Goal: Task Accomplishment & Management: Manage account settings

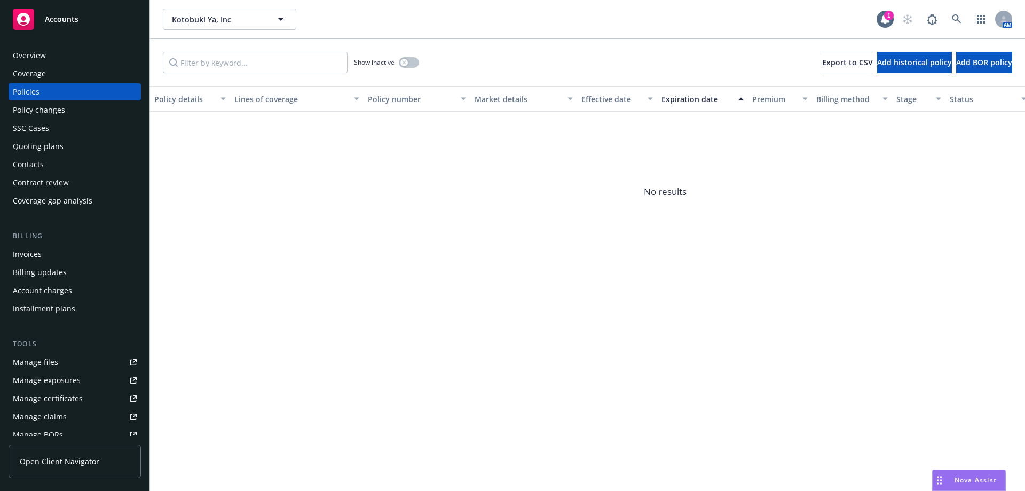
click at [38, 52] on div "Overview" at bounding box center [29, 55] width 33 height 17
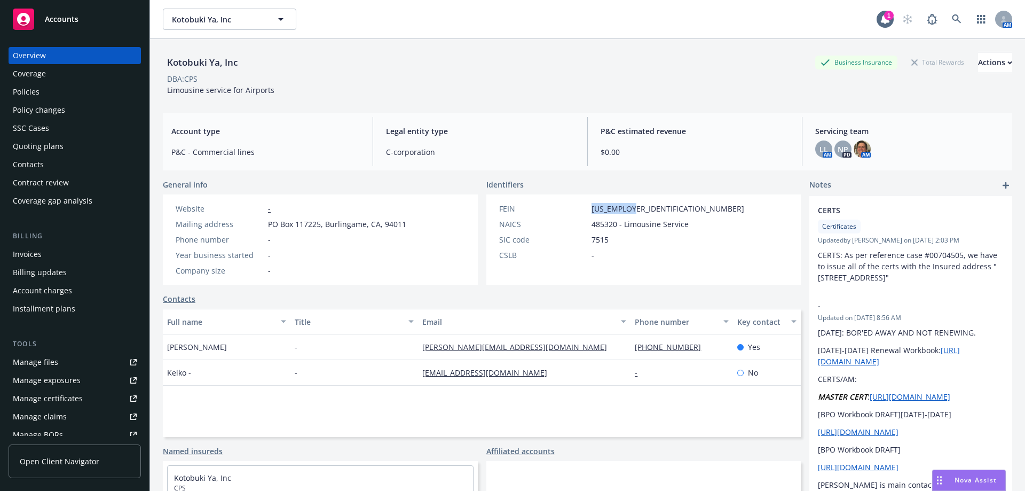
drag, startPoint x: 585, startPoint y: 209, endPoint x: 640, endPoint y: 211, distance: 55.6
click at [640, 211] on div "FEIN 95-3990603" at bounding box center [622, 208] width 254 height 11
copy div "95-3990603"
click at [23, 96] on div "Policies" at bounding box center [26, 91] width 27 height 17
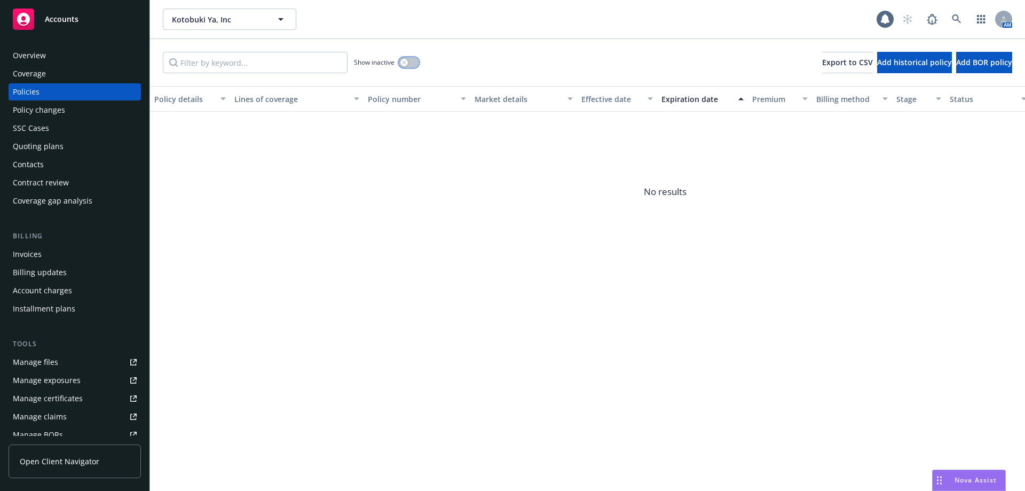
click at [418, 66] on button "button" at bounding box center [409, 62] width 20 height 11
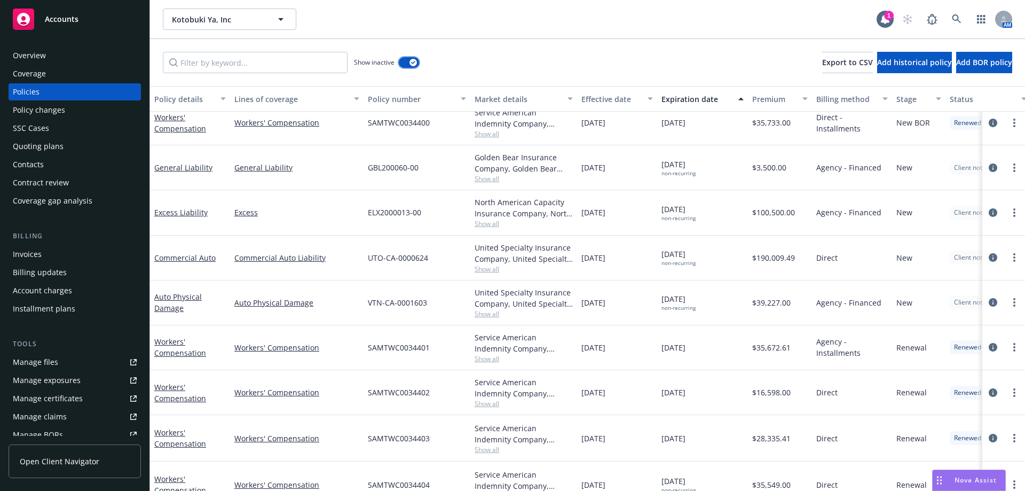
scroll to position [167, 0]
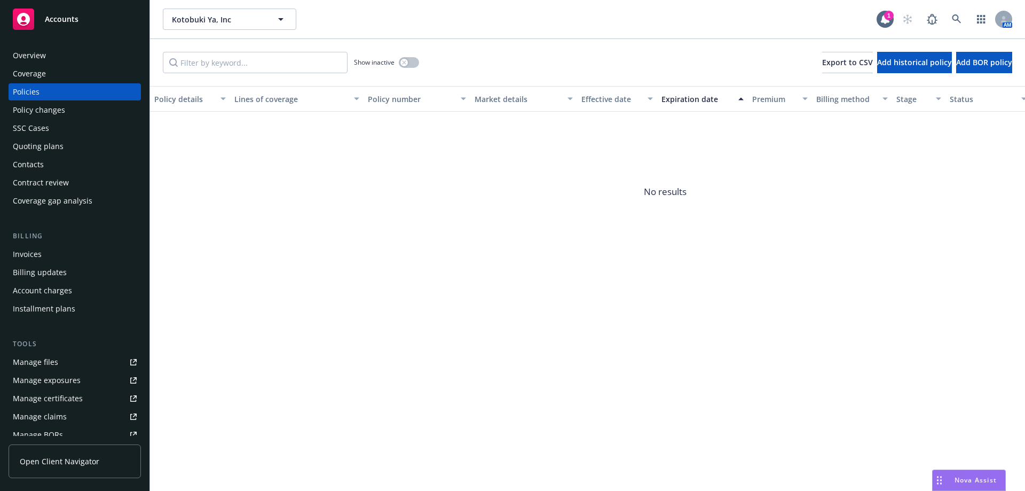
click at [77, 59] on div "Overview" at bounding box center [75, 55] width 124 height 17
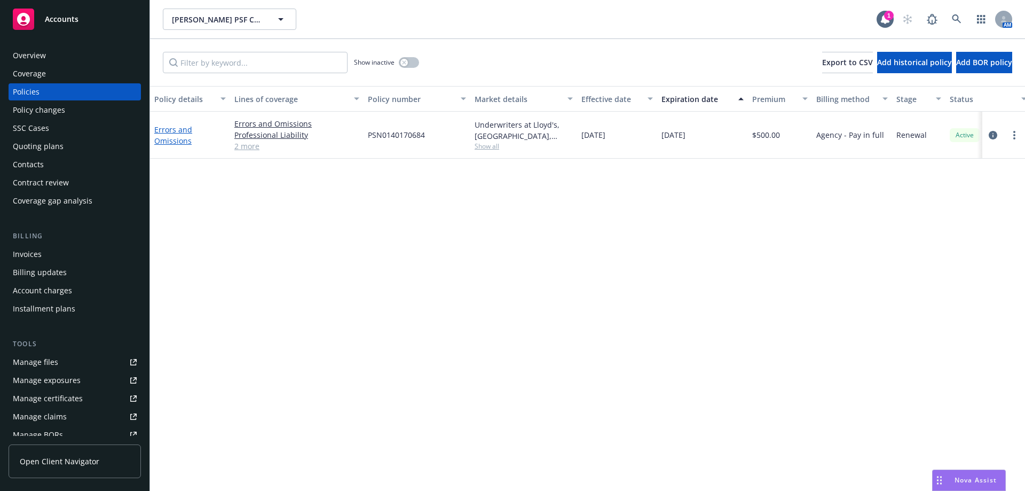
click at [178, 142] on link "Errors and Omissions" at bounding box center [173, 134] width 38 height 21
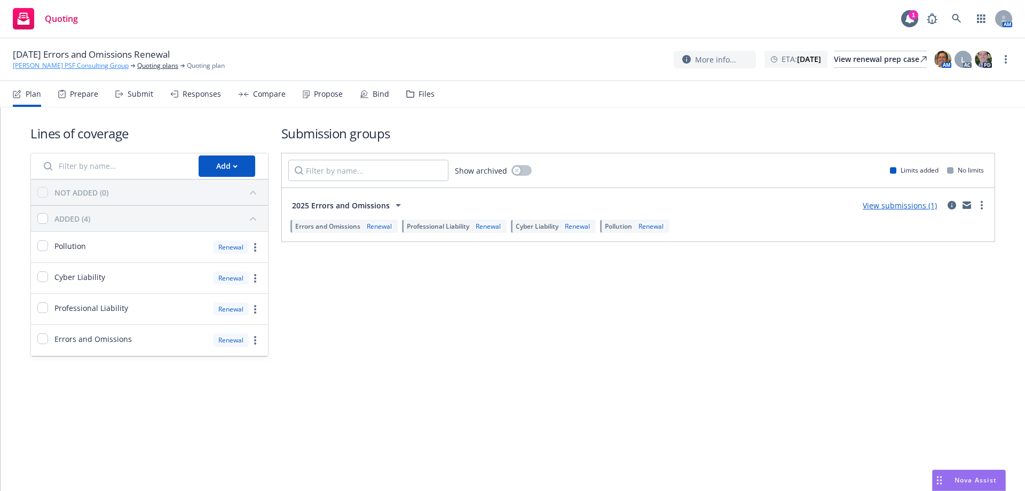
click at [37, 64] on link "Paul Finkle PSF Consulting Group" at bounding box center [71, 66] width 116 height 10
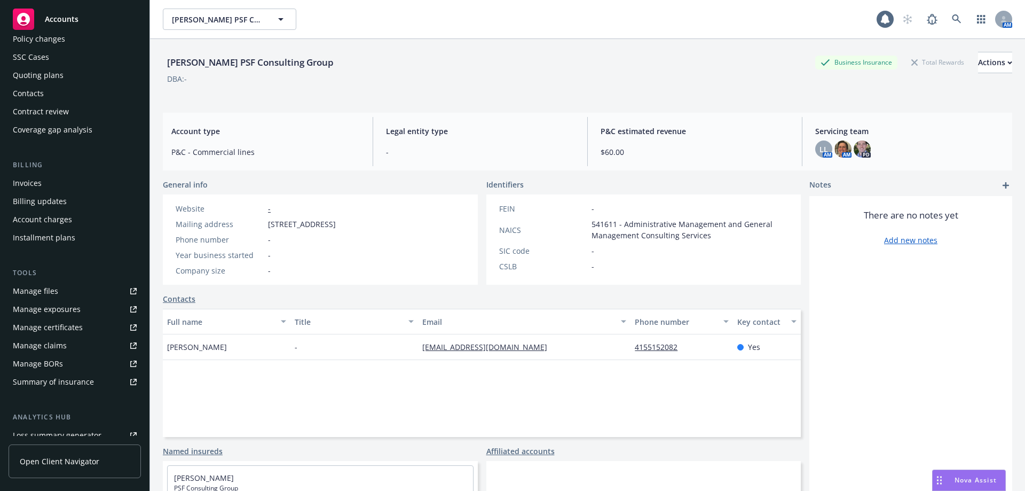
scroll to position [205, 0]
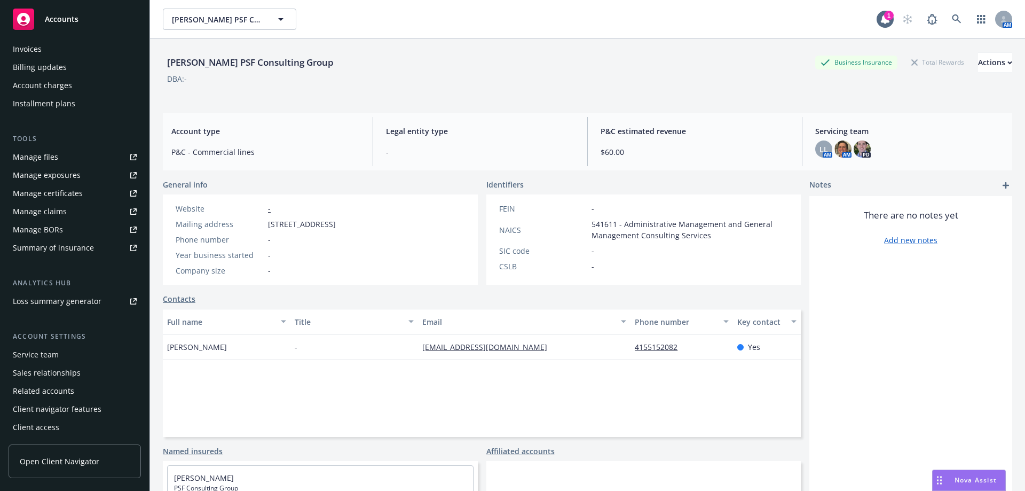
click at [44, 355] on div "Service team" at bounding box center [36, 354] width 46 height 17
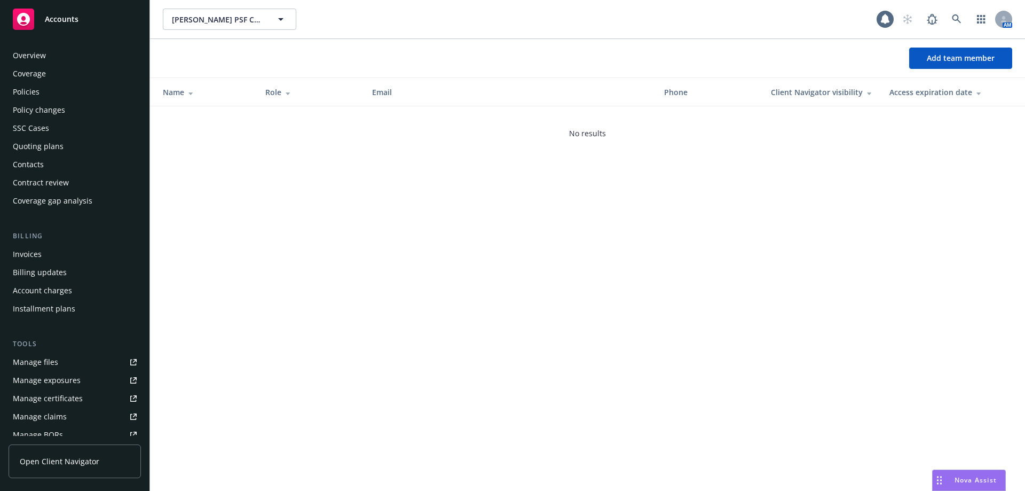
scroll to position [205, 0]
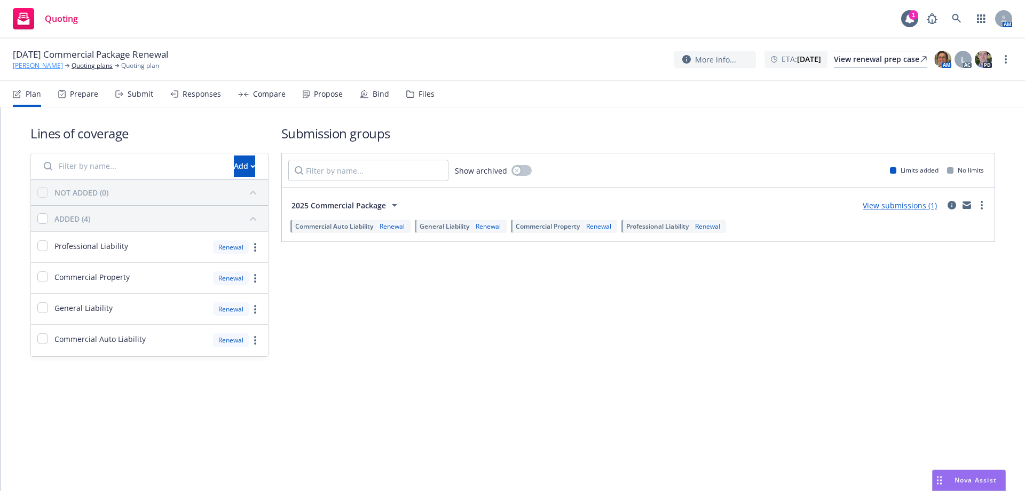
click at [32, 62] on link "[PERSON_NAME]" at bounding box center [38, 66] width 50 height 10
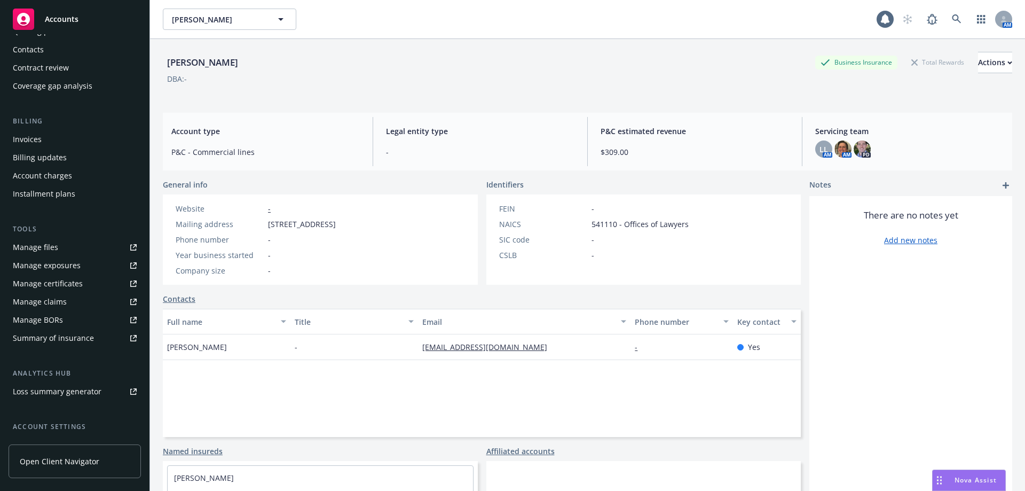
scroll to position [205, 0]
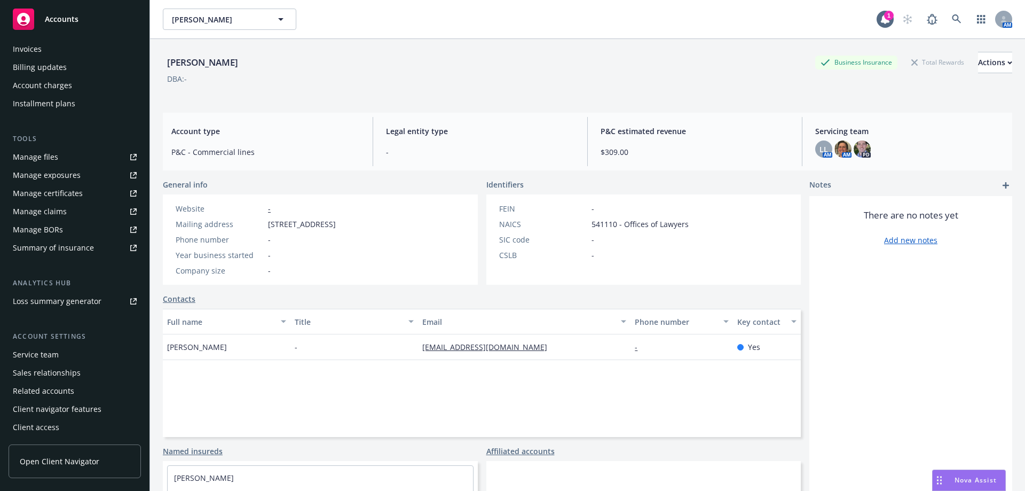
click at [52, 355] on div "Service team" at bounding box center [36, 354] width 46 height 17
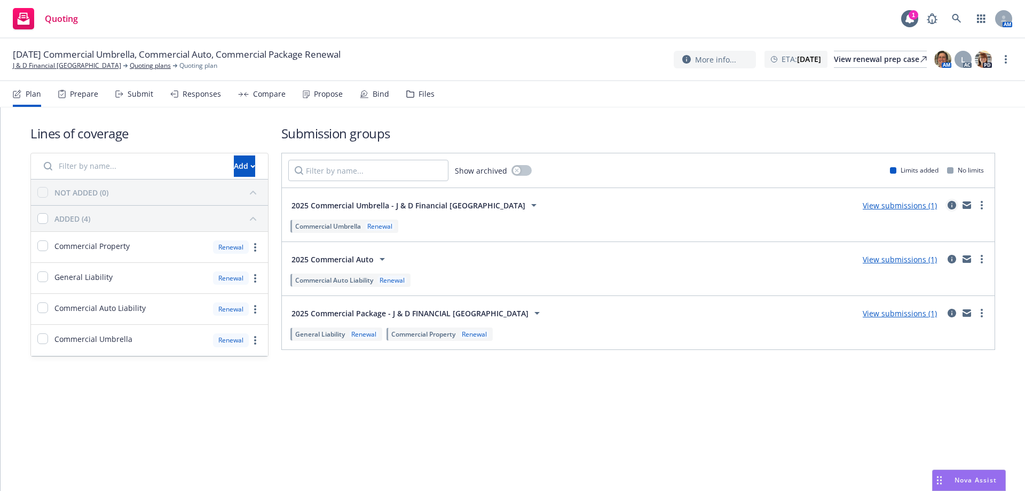
click at [951, 207] on icon "circleInformation" at bounding box center [952, 205] width 9 height 9
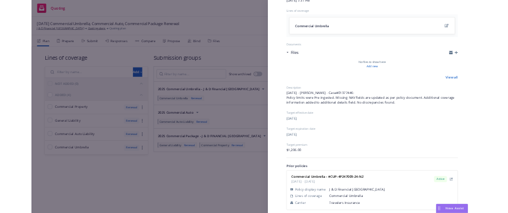
scroll to position [121, 0]
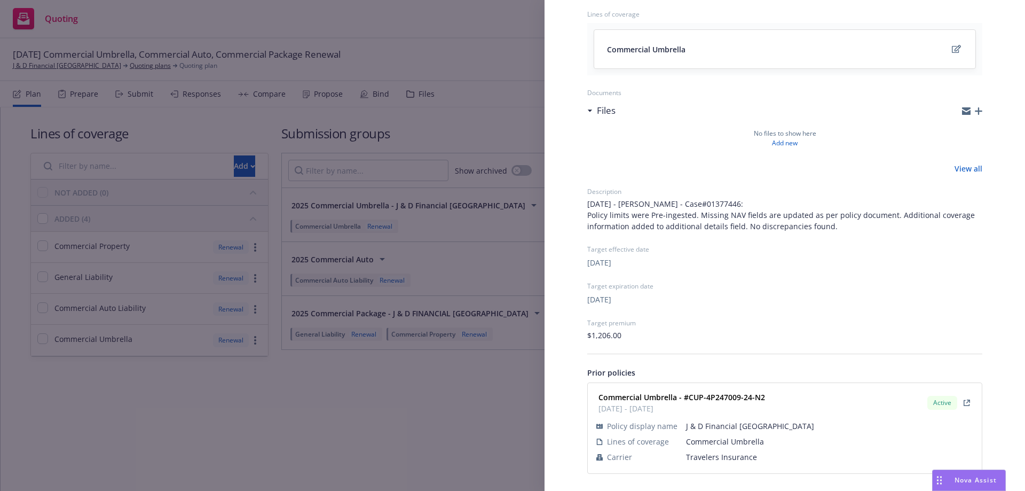
click at [498, 436] on div "Submission group 2025 Commercial Umbrella - J & D Financial West Coast Last upd…" at bounding box center [512, 245] width 1025 height 491
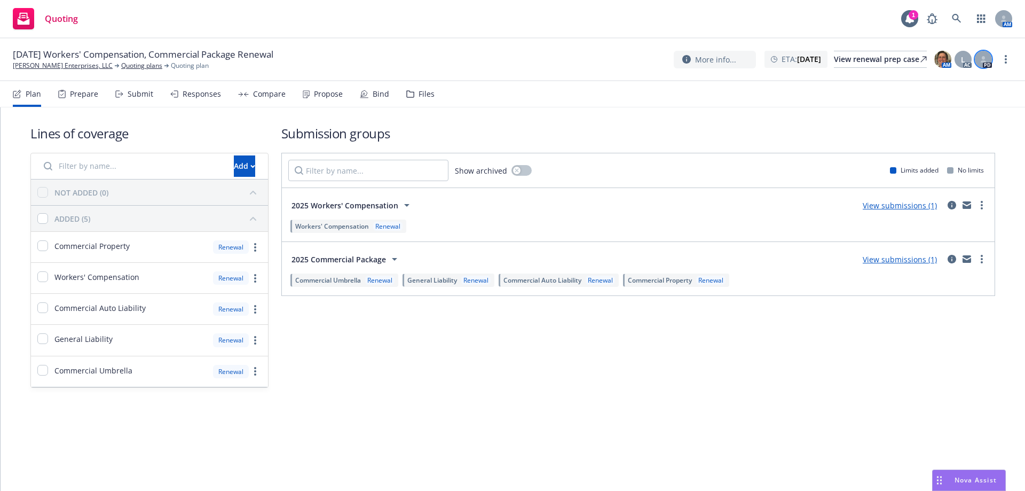
click at [985, 57] on icon at bounding box center [983, 58] width 3 height 4
click at [540, 375] on div "Submission groups Show archived Limits added No limits 2025 Workers' Compensati…" at bounding box center [638, 255] width 714 height 263
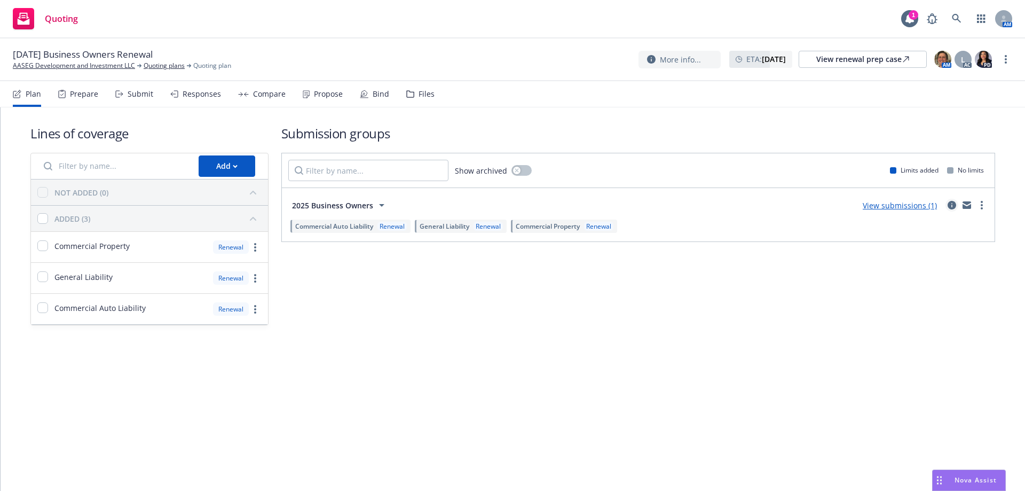
click at [950, 207] on icon "circleInformation" at bounding box center [952, 205] width 9 height 9
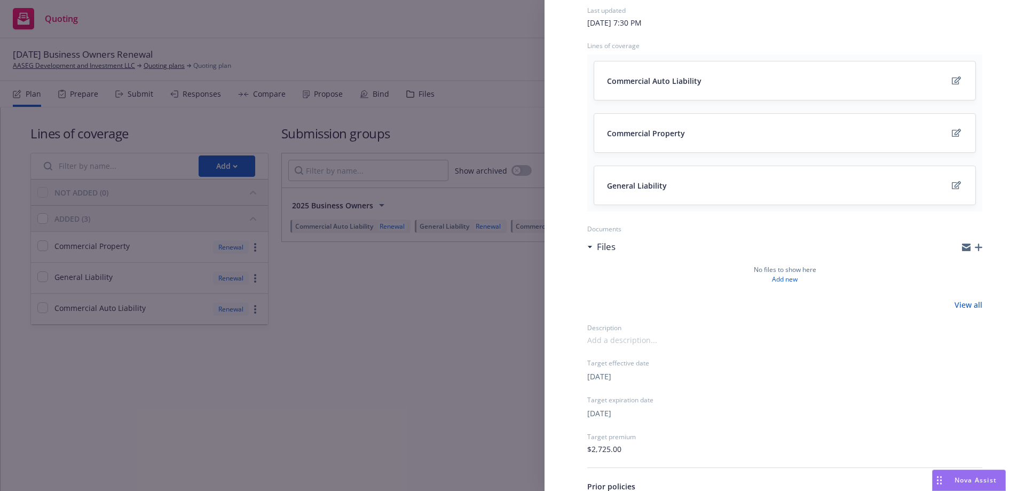
scroll to position [203, 0]
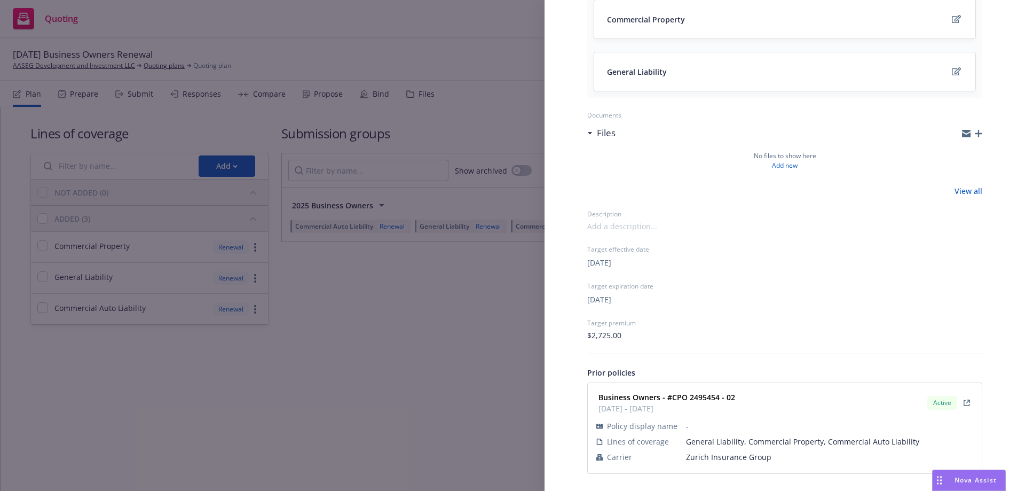
click at [339, 288] on div "Submission group 2025 Business Owners Last updated Friday, May 9, 2025 at 7:30 …" at bounding box center [512, 245] width 1025 height 491
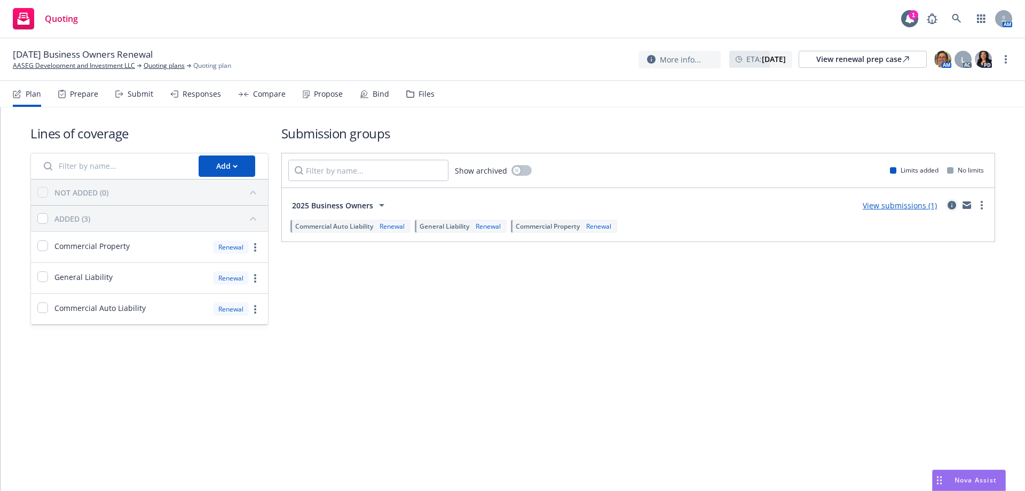
click at [952, 201] on icon "circleInformation" at bounding box center [952, 205] width 9 height 9
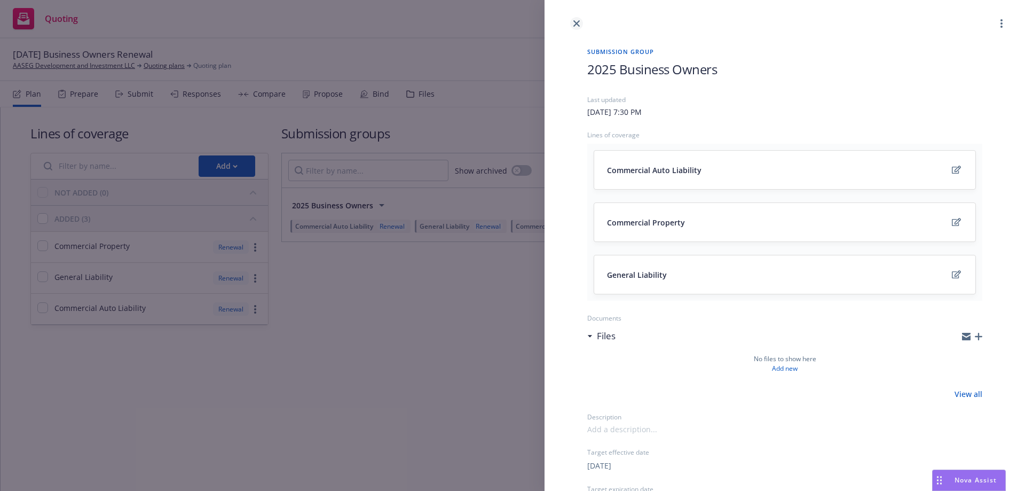
click at [577, 22] on icon "close" at bounding box center [577, 23] width 6 height 6
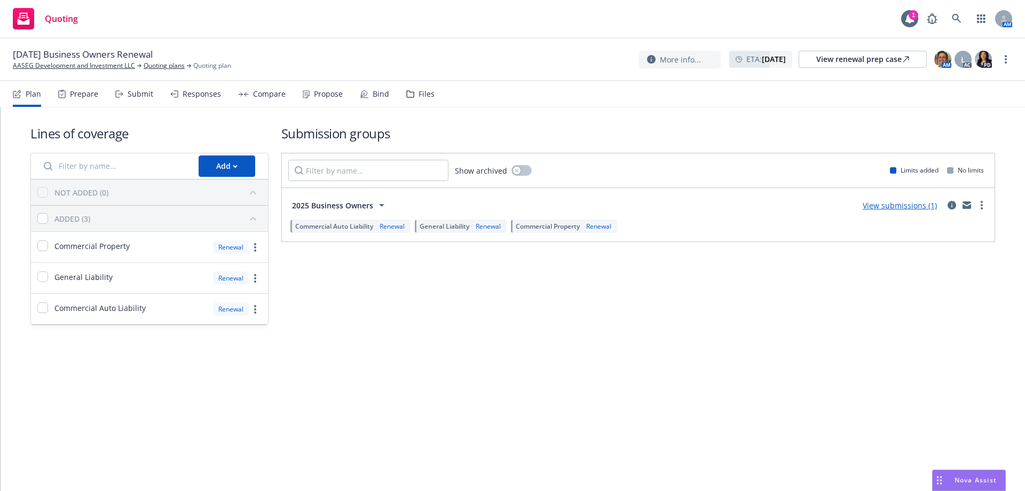
click at [321, 93] on div "Propose" at bounding box center [328, 94] width 29 height 9
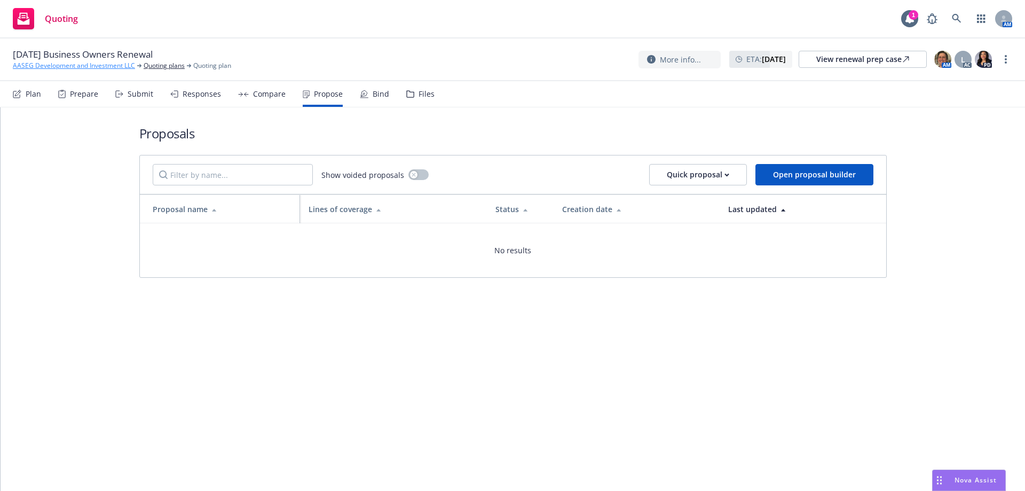
click at [75, 66] on link "AASEG Development and Investment LLC" at bounding box center [74, 66] width 122 height 10
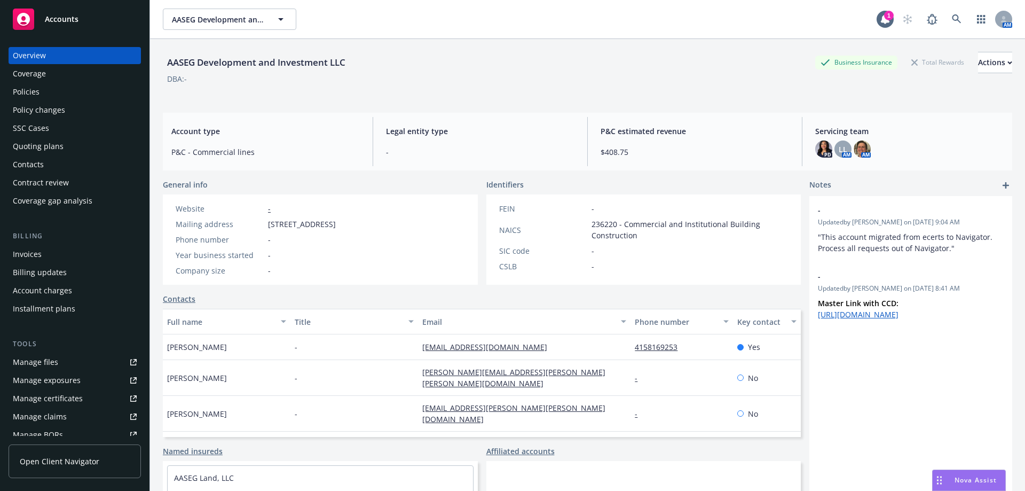
click at [40, 96] on div "Policies" at bounding box center [75, 91] width 124 height 17
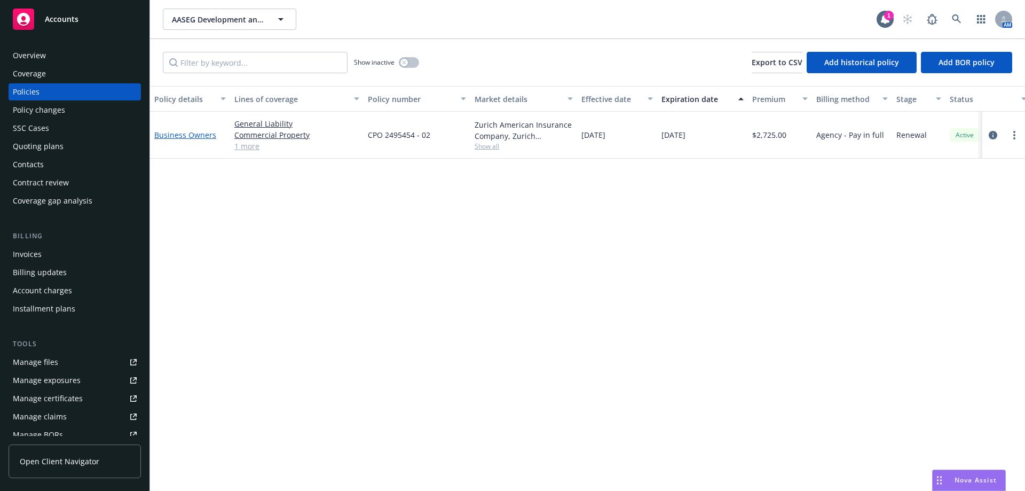
click at [176, 135] on link "Business Owners" at bounding box center [185, 135] width 62 height 10
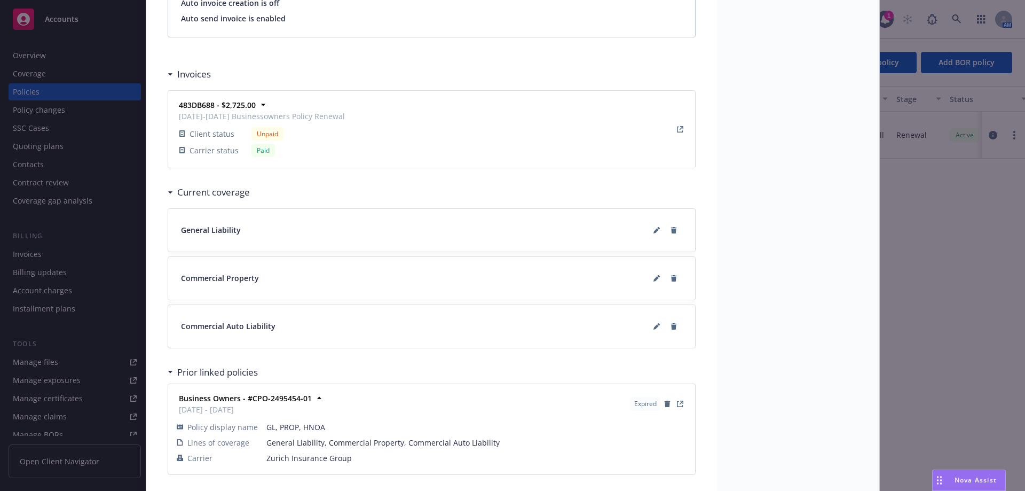
scroll to position [961, 0]
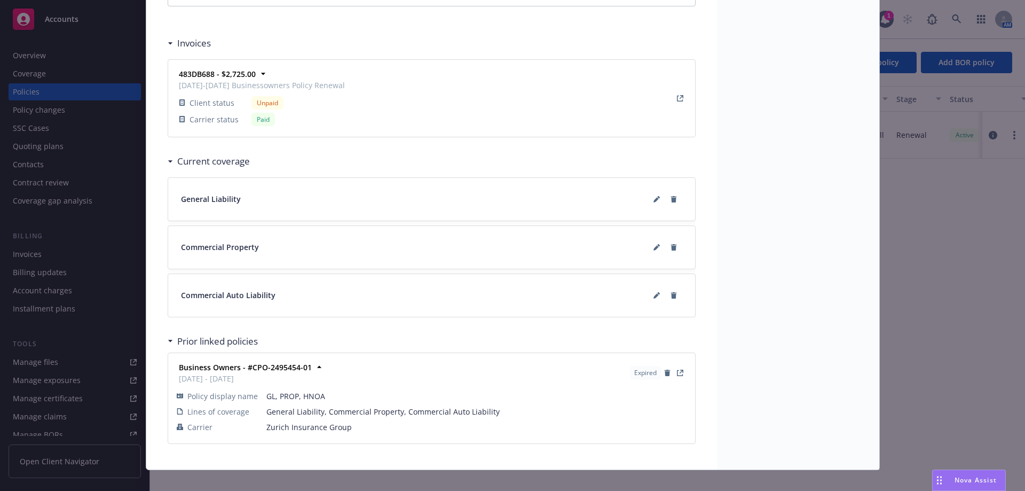
click at [81, 91] on div "Policy Business Owners Add internal notes here... View claims View scheduled it…" at bounding box center [512, 245] width 1025 height 491
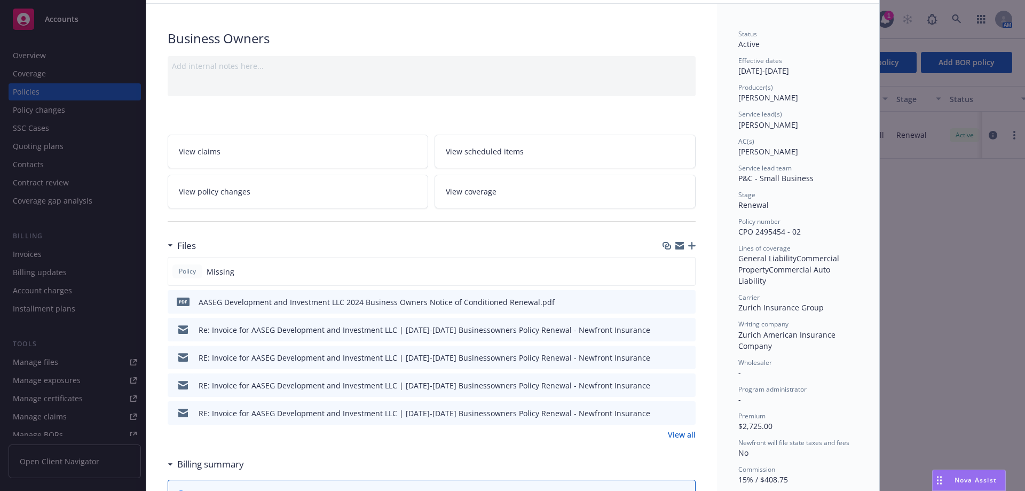
scroll to position [0, 0]
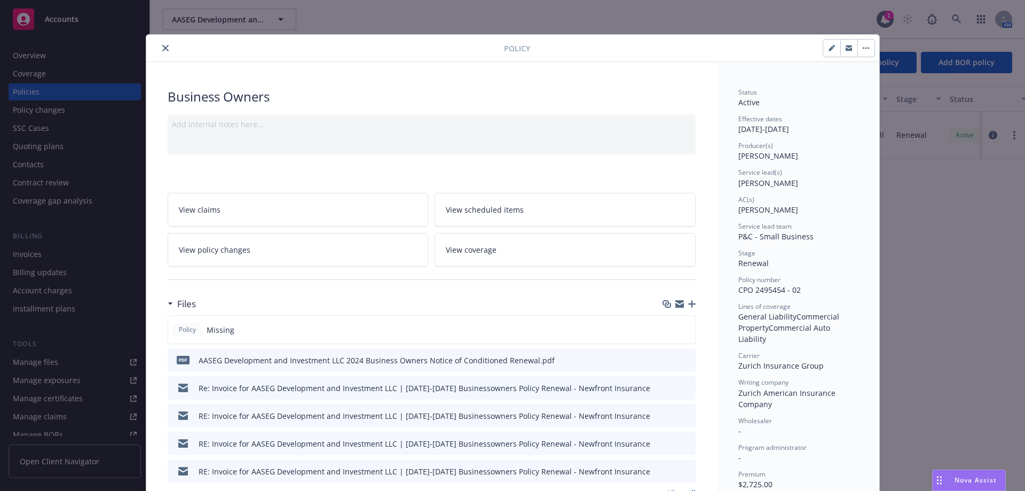
click at [163, 48] on icon "close" at bounding box center [165, 48] width 6 height 6
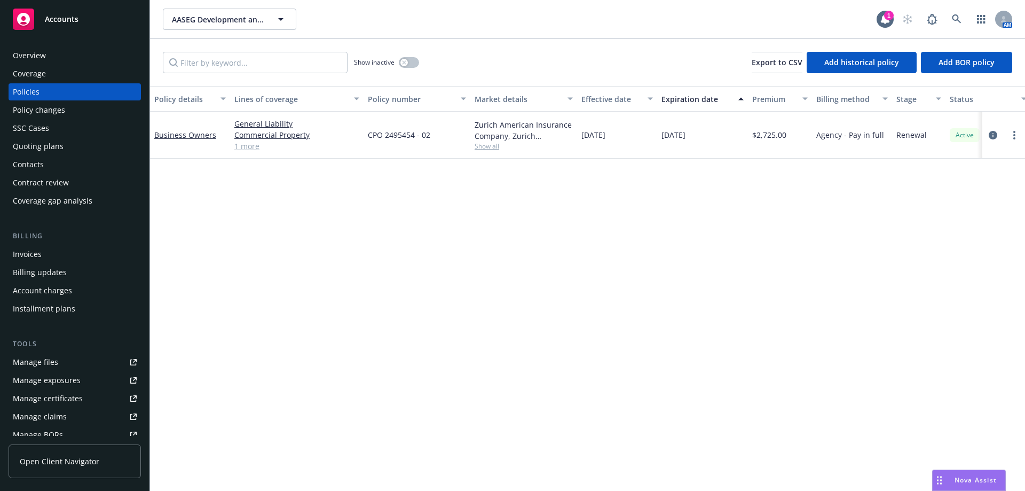
click at [41, 255] on div "Invoices" at bounding box center [27, 254] width 29 height 17
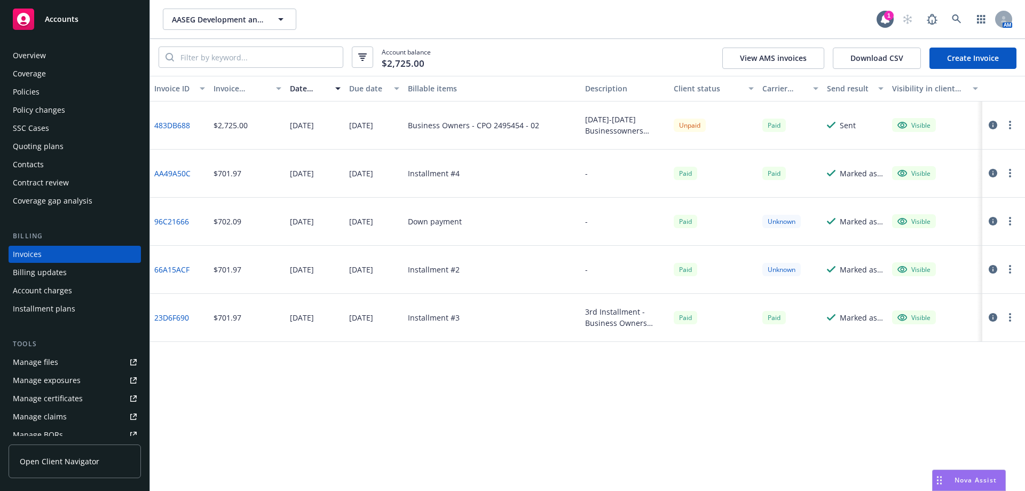
click at [172, 120] on link "483DB688" at bounding box center [172, 125] width 36 height 11
click at [994, 126] on icon "button" at bounding box center [993, 125] width 9 height 9
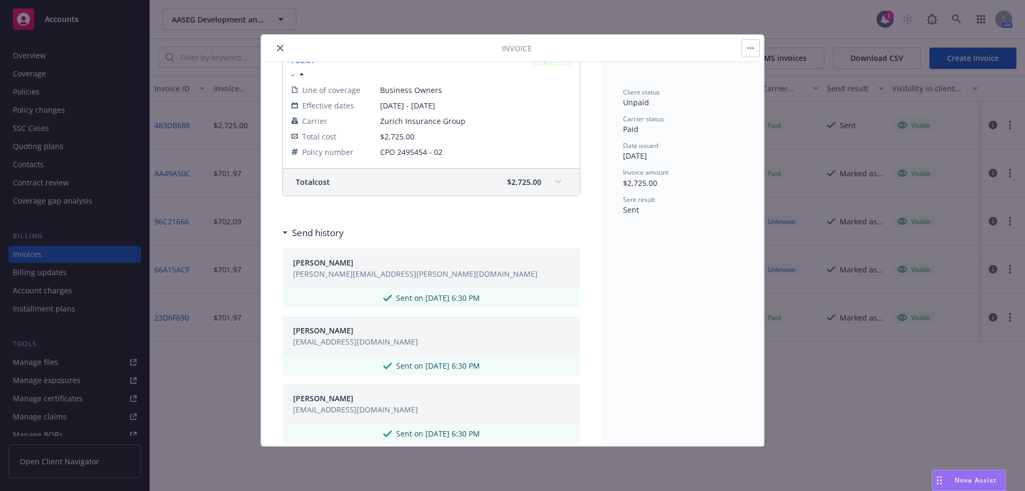
scroll to position [151, 0]
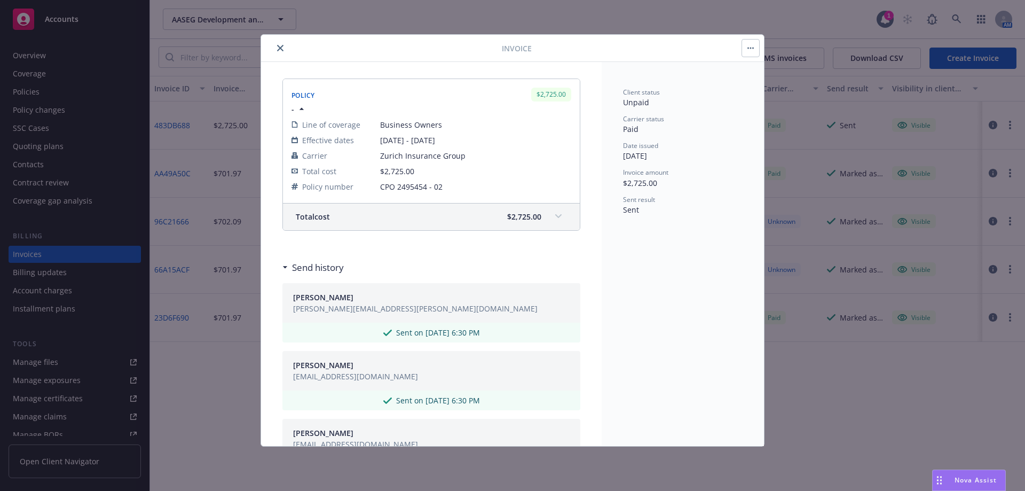
click at [278, 50] on icon "close" at bounding box center [280, 48] width 6 height 6
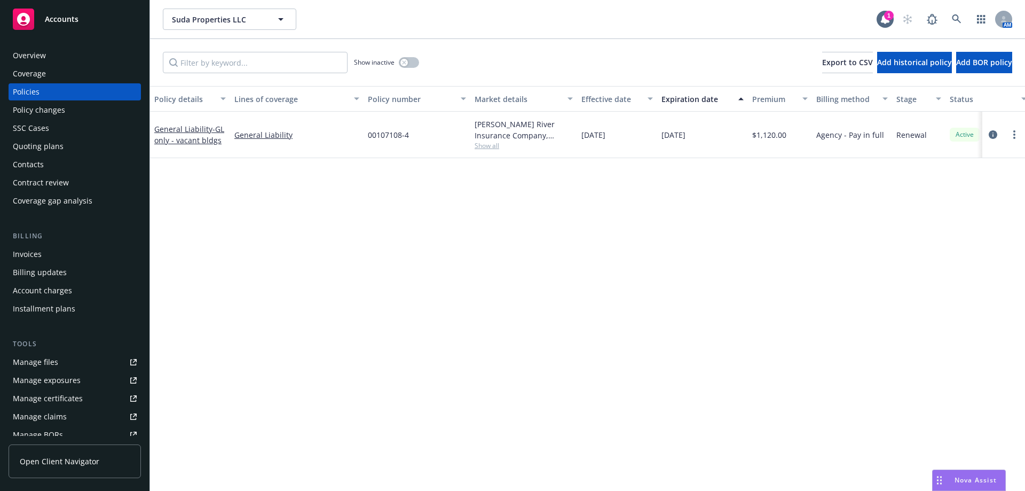
click at [60, 49] on div "Overview" at bounding box center [75, 55] width 124 height 17
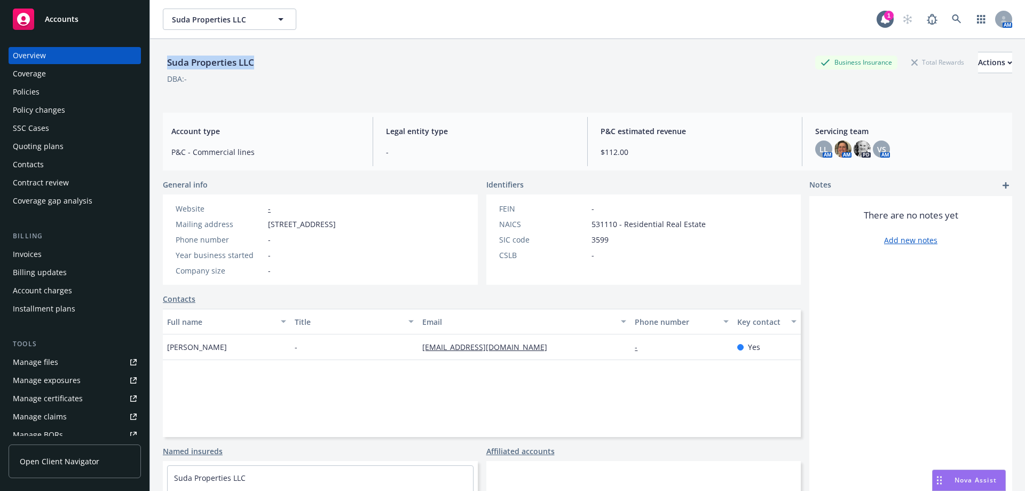
drag, startPoint x: 163, startPoint y: 59, endPoint x: 258, endPoint y: 62, distance: 95.1
click at [258, 62] on div "Suda Properties LLC" at bounding box center [211, 63] width 96 height 14
copy div "Suda Properties LLC"
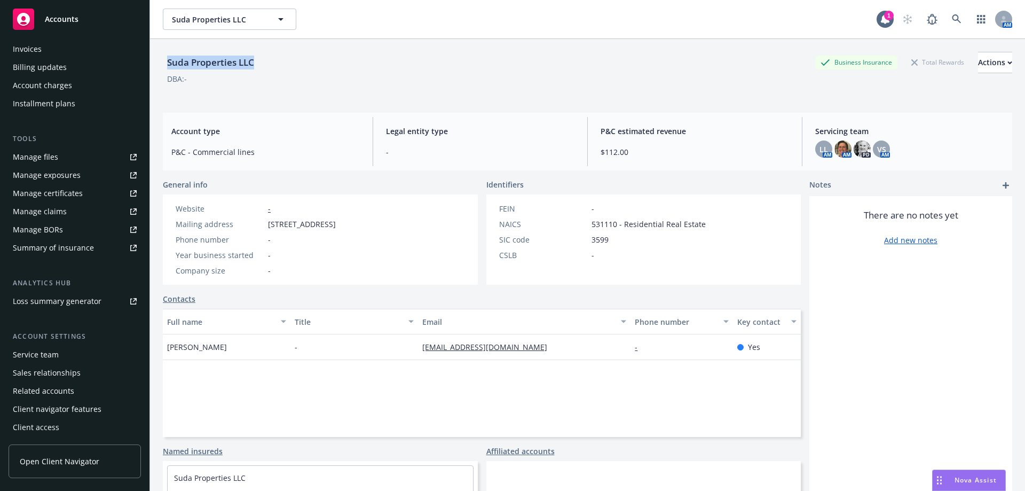
click at [42, 353] on div "Service team" at bounding box center [36, 354] width 46 height 17
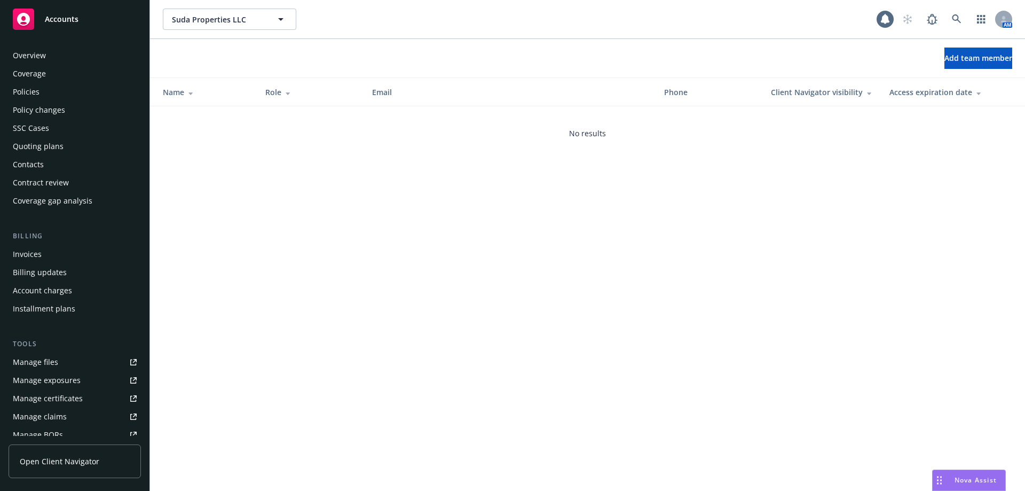
scroll to position [205, 0]
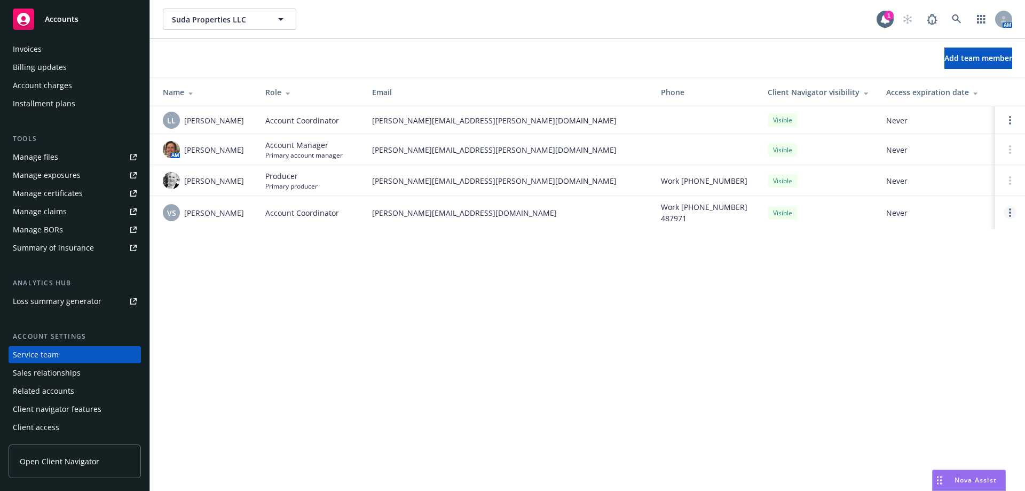
click at [1009, 211] on icon "Open options" at bounding box center [1010, 212] width 2 height 9
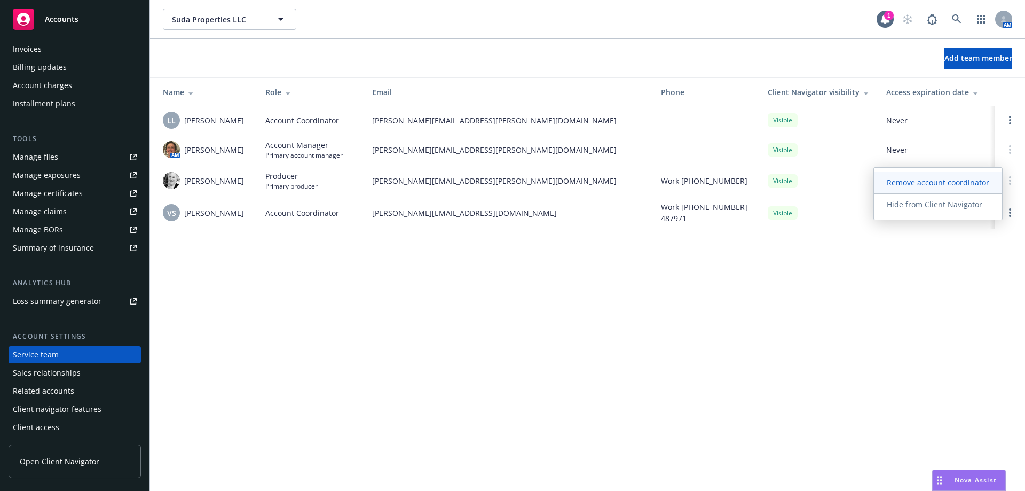
click at [943, 185] on span "Remove account coordinator" at bounding box center [938, 182] width 128 height 10
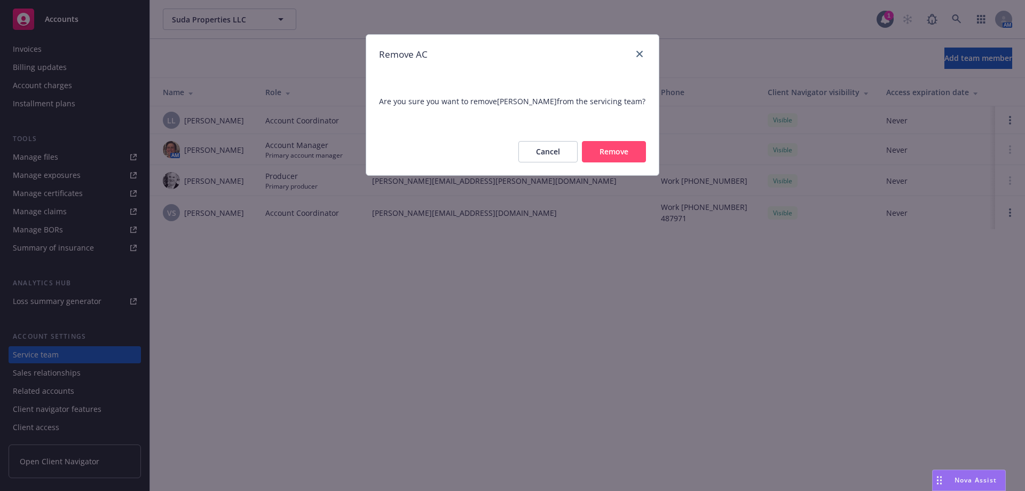
click at [613, 154] on button "Remove" at bounding box center [614, 151] width 64 height 21
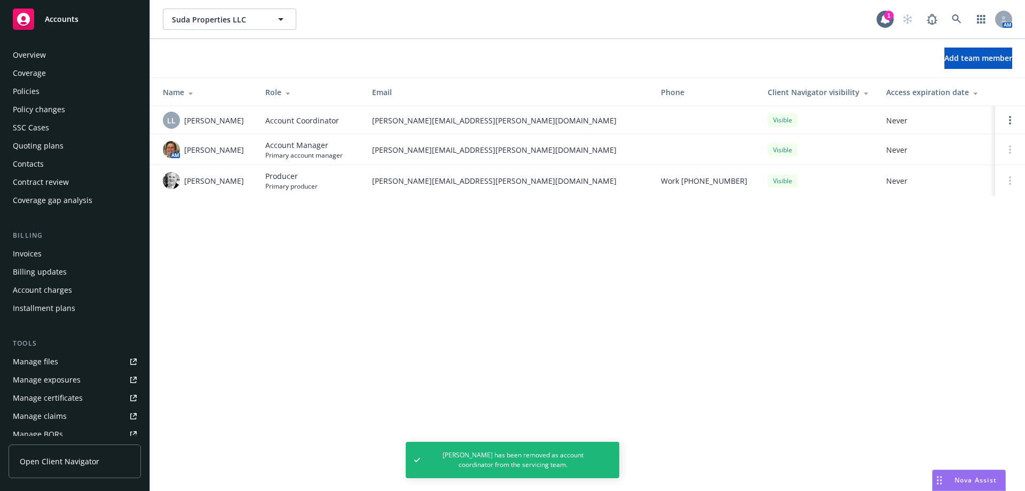
scroll to position [0, 0]
click at [23, 53] on div "Overview" at bounding box center [29, 55] width 33 height 17
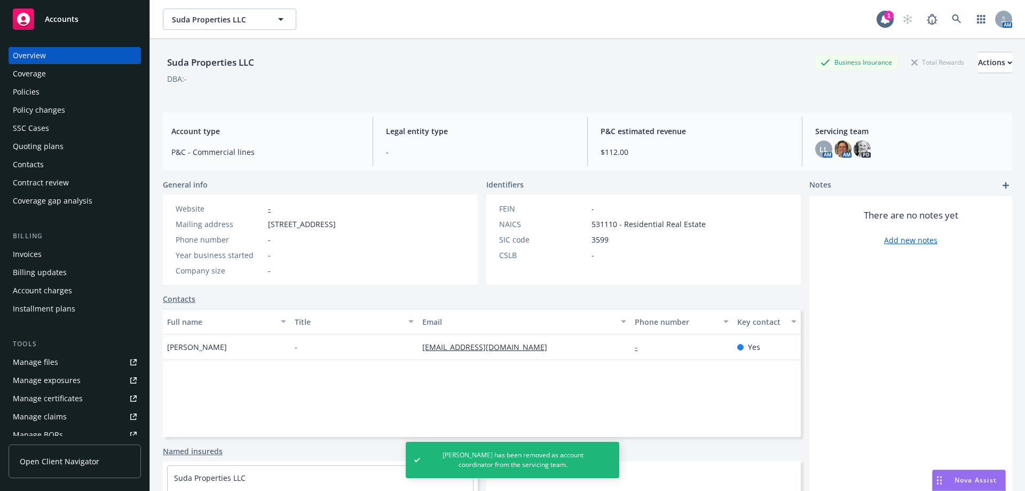
click at [48, 94] on div "Policies" at bounding box center [75, 91] width 124 height 17
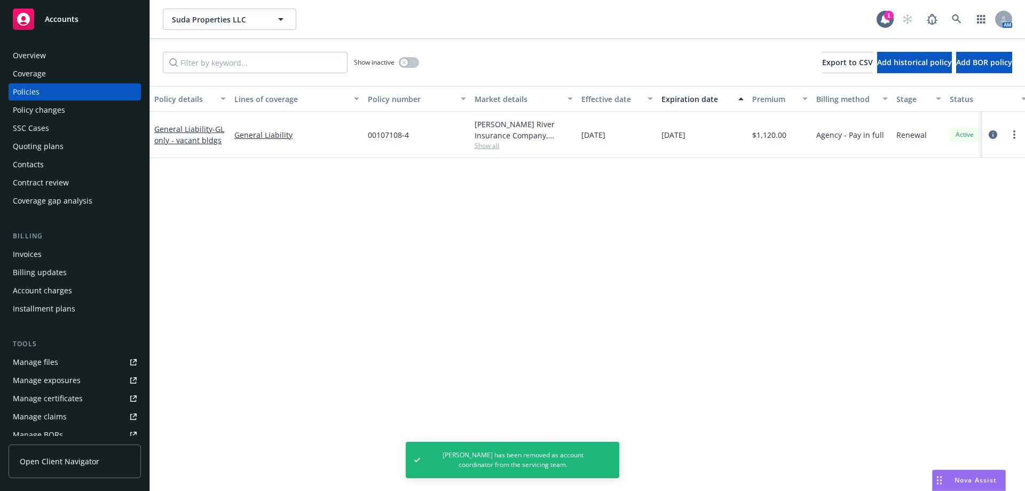
click at [48, 45] on div "Overview Coverage Policies Policy changes SSC Cases Quoting plans Contacts Cont…" at bounding box center [75, 262] width 150 height 457
click at [48, 58] on div "Overview" at bounding box center [75, 55] width 124 height 17
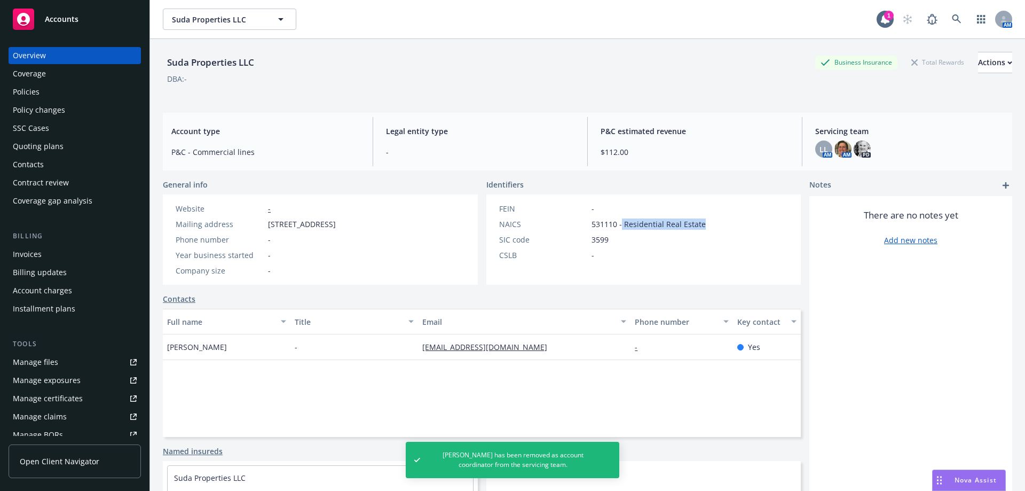
drag, startPoint x: 621, startPoint y: 225, endPoint x: 707, endPoint y: 228, distance: 86.6
click at [708, 226] on div "FEIN - NAICS 531110 - Residential Real Estate SIC code 3599 CSLB -" at bounding box center [603, 239] width 232 height 90
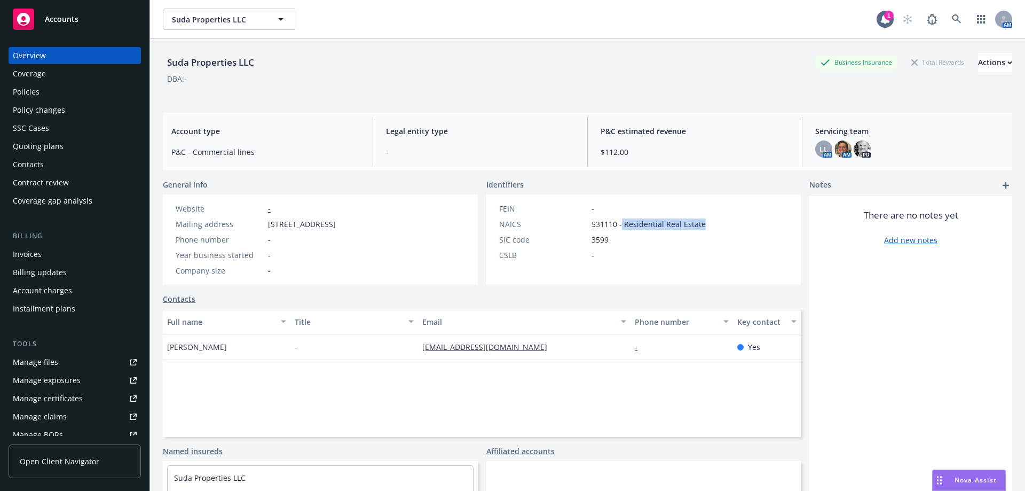
click at [55, 78] on div "Coverage" at bounding box center [75, 73] width 124 height 17
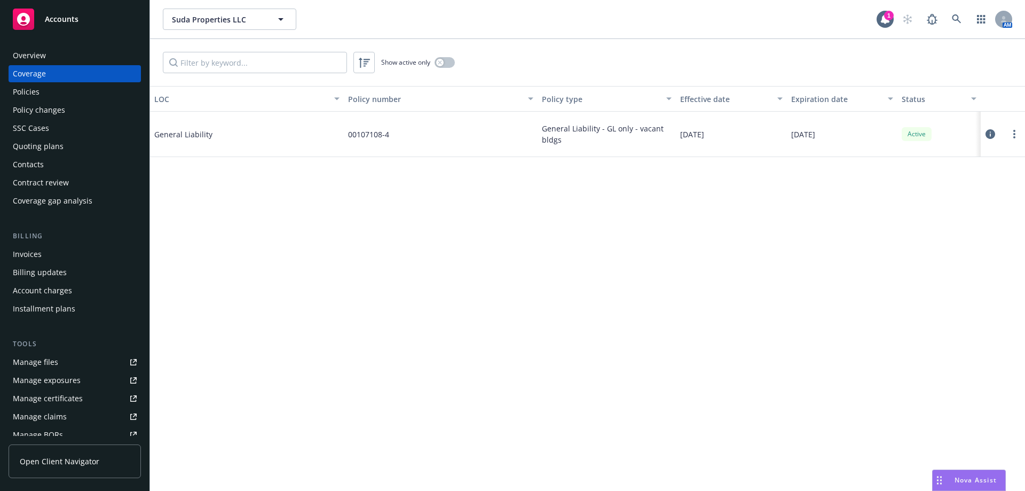
click at [43, 160] on div "Contacts" at bounding box center [28, 164] width 31 height 17
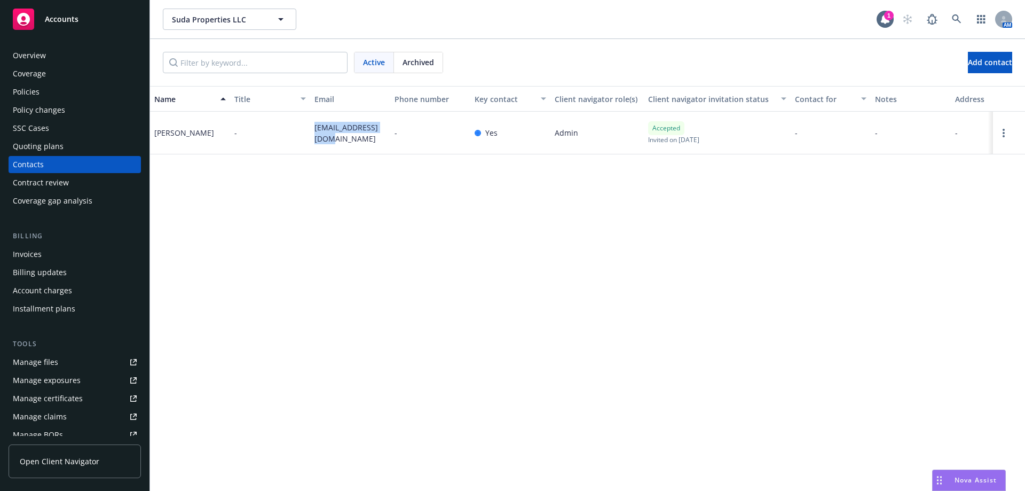
drag, startPoint x: 316, startPoint y: 121, endPoint x: 348, endPoint y: 150, distance: 43.2
click at [348, 150] on div "sudaprop3@gmail.com" at bounding box center [350, 133] width 80 height 43
copy span "sudaprop3@gmail.com"
drag, startPoint x: 152, startPoint y: 123, endPoint x: 206, endPoint y: 140, distance: 56.6
click at [206, 141] on div "Tasha Suda" at bounding box center [190, 133] width 80 height 43
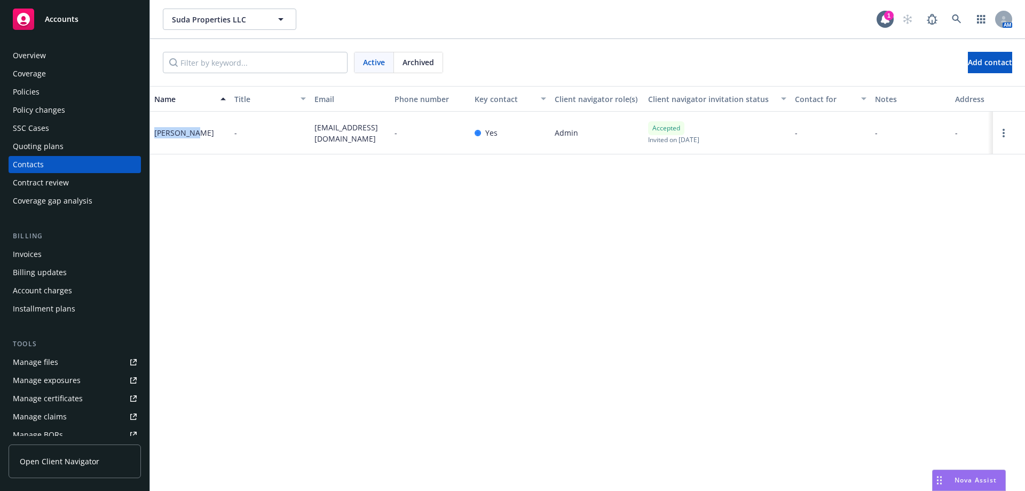
copy div "Tasha Suda"
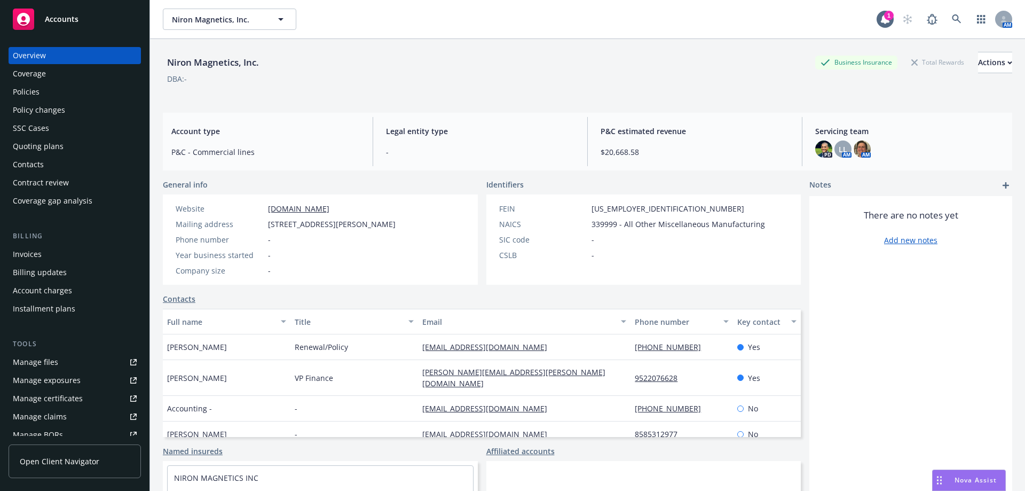
click at [42, 255] on div "Invoices" at bounding box center [75, 254] width 124 height 17
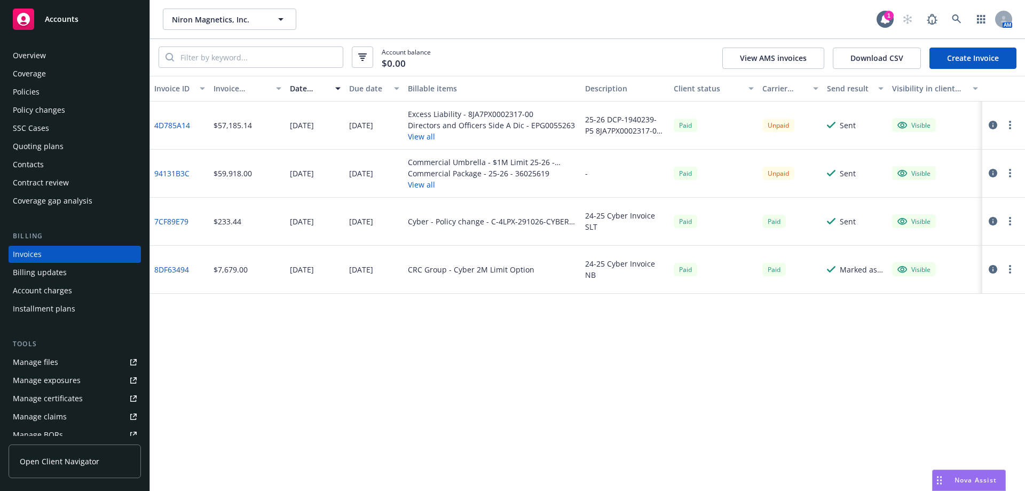
click at [416, 183] on button "View all" at bounding box center [492, 184] width 169 height 11
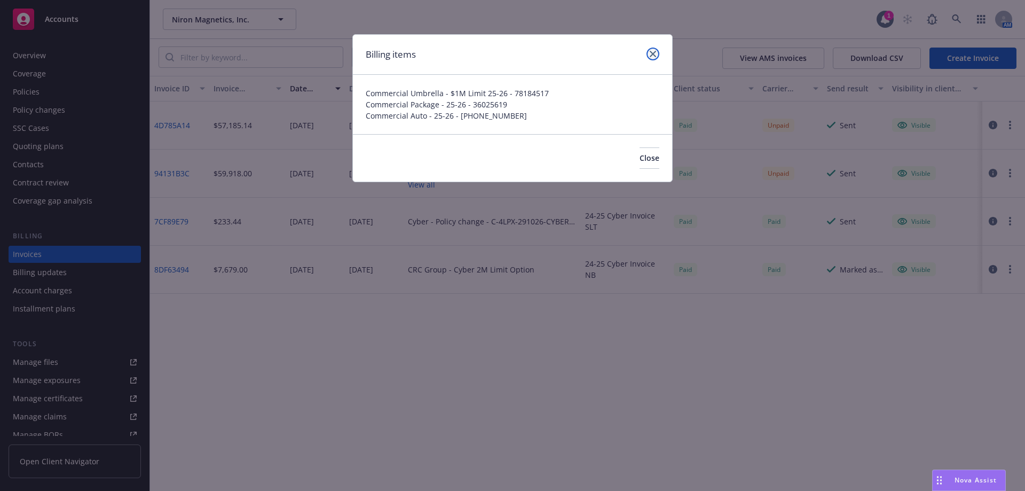
click at [649, 49] on link "close" at bounding box center [653, 54] width 13 height 13
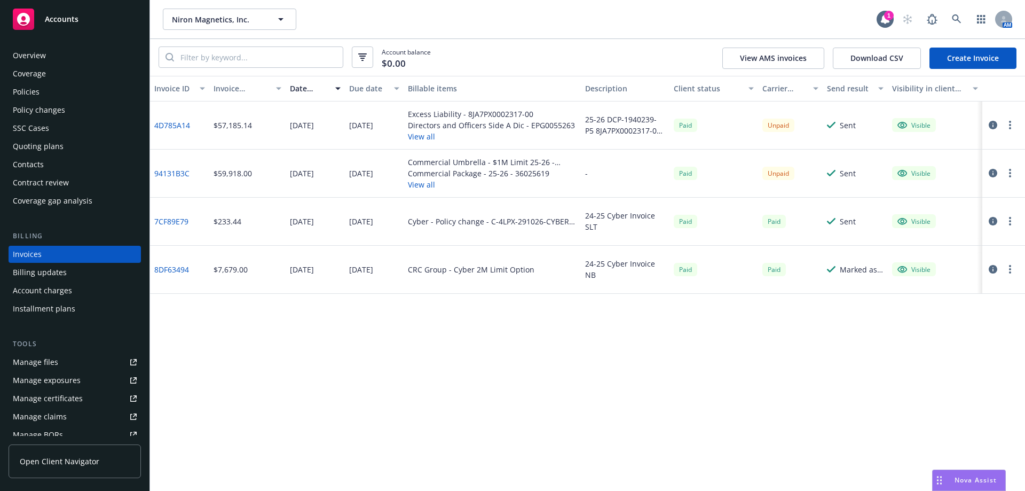
click at [28, 56] on div "Overview" at bounding box center [29, 55] width 33 height 17
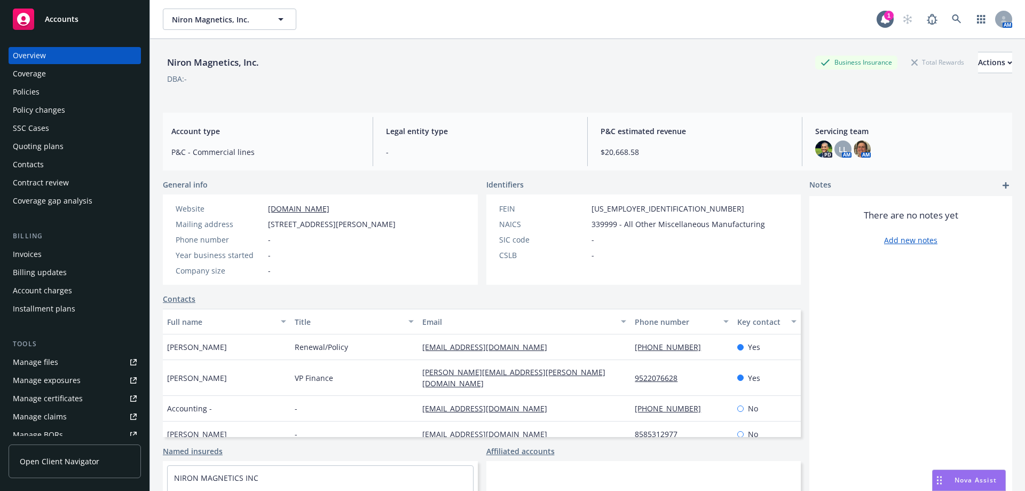
drag, startPoint x: 267, startPoint y: 228, endPoint x: 455, endPoint y: 229, distance: 188.0
click at [409, 229] on div "Website [DOMAIN_NAME] Mailing address [STREET_ADDRESS][PERSON_NAME] Phone numbe…" at bounding box center [286, 239] width 246 height 90
copy span "[STREET_ADDRESS][PERSON_NAME]"
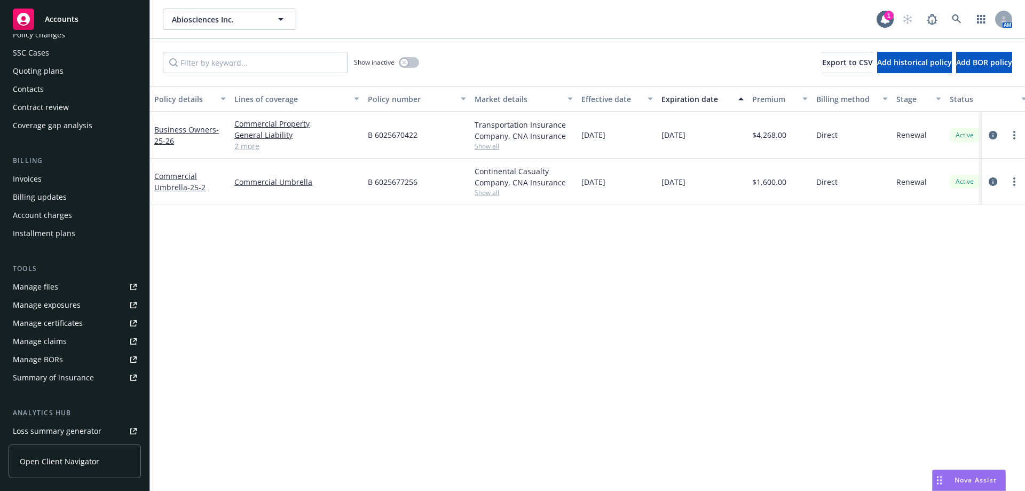
scroll to position [205, 0]
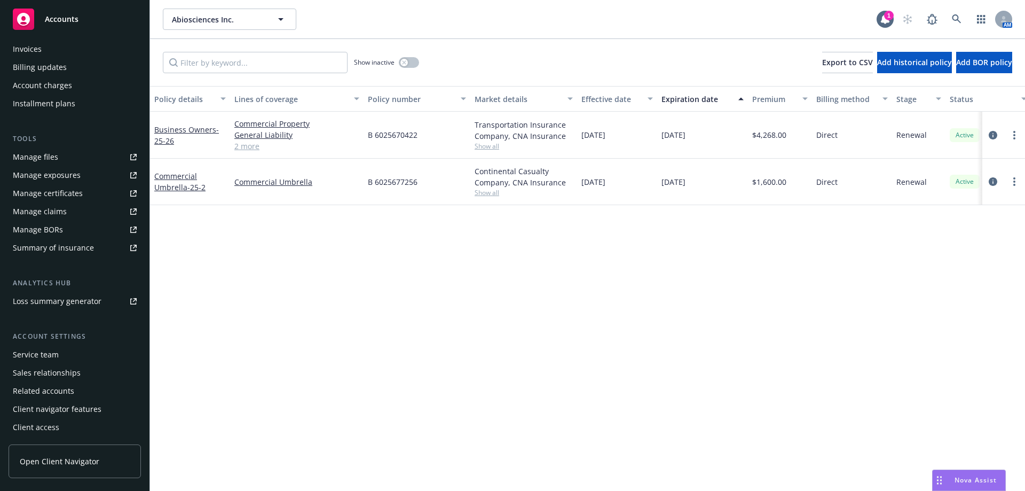
click at [40, 355] on div "Service team" at bounding box center [36, 354] width 46 height 17
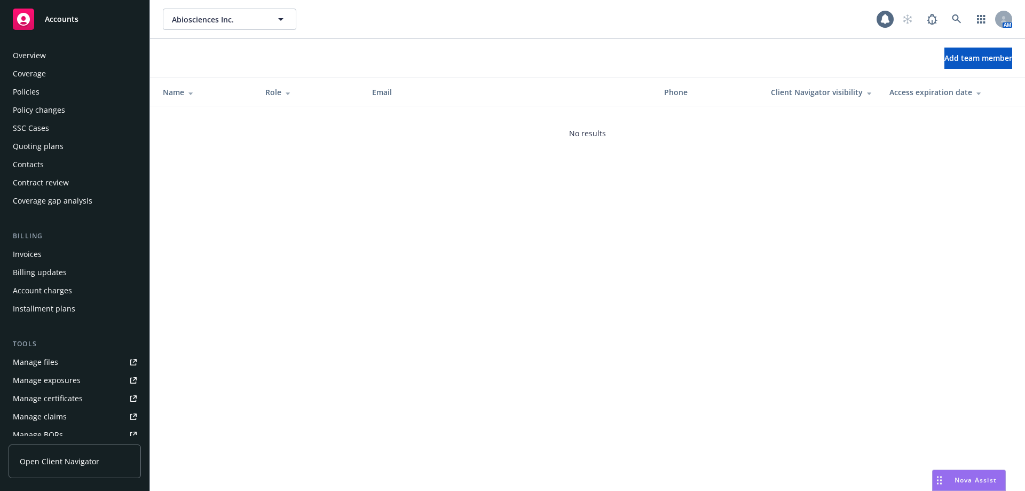
scroll to position [205, 0]
